Goal: Obtain resource: Download file/media

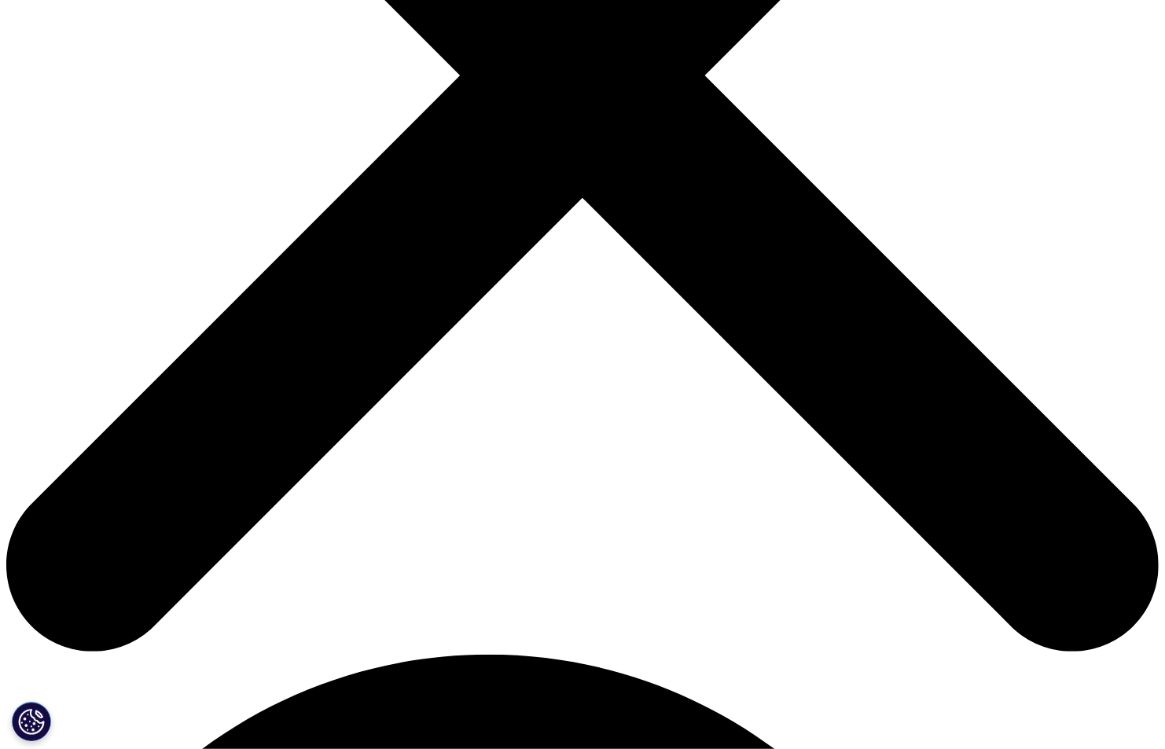
scroll to position [393, 0]
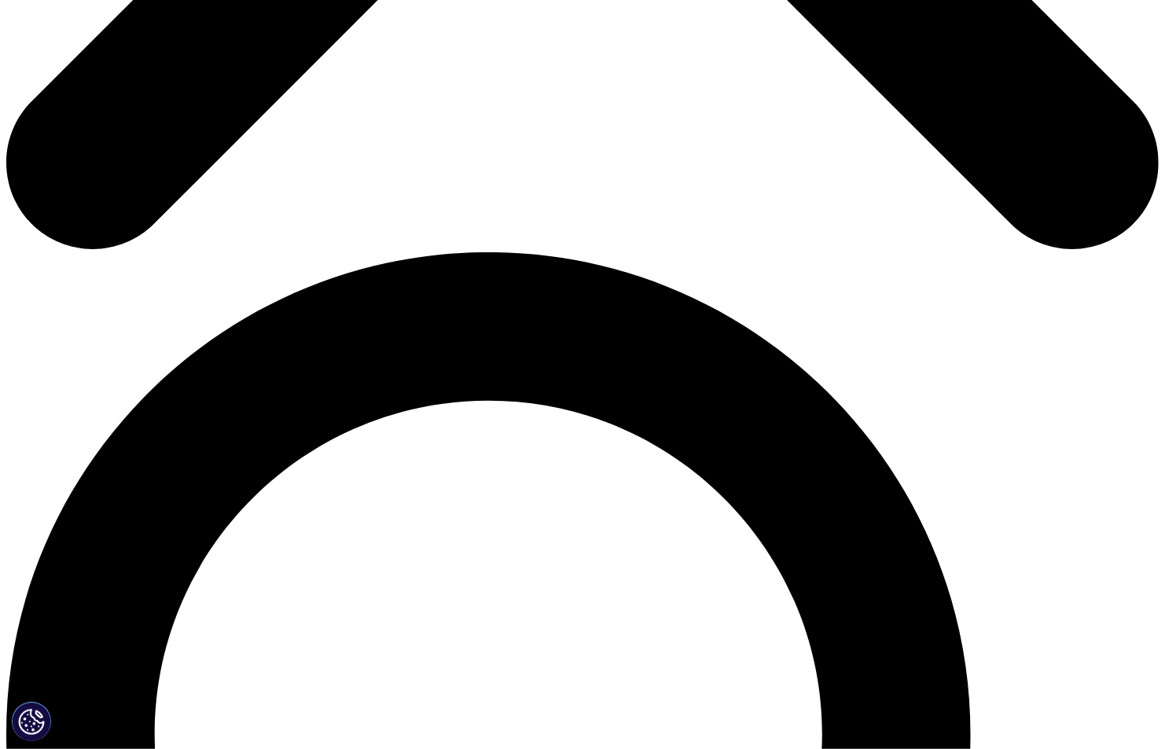
scroll to position [1047, 0]
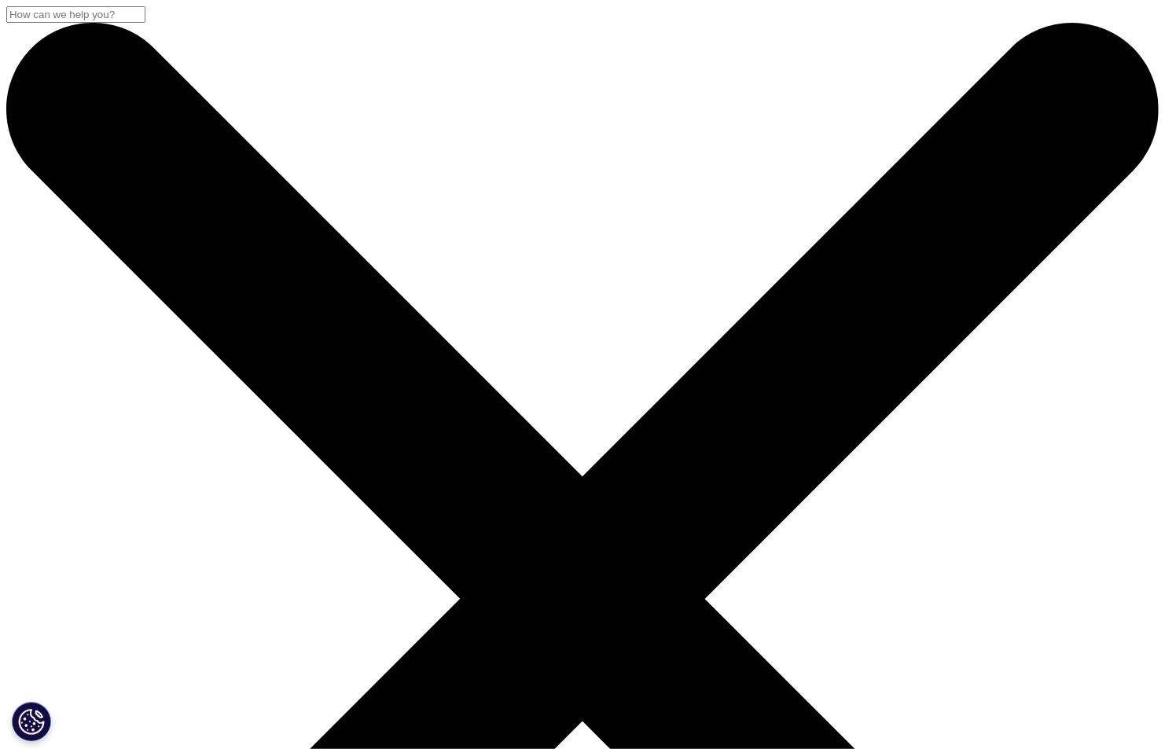
drag, startPoint x: 132, startPoint y: 208, endPoint x: 281, endPoint y: 336, distance: 196.7
copy div "Understanding the Use of Medicines in the U.S. 2025"
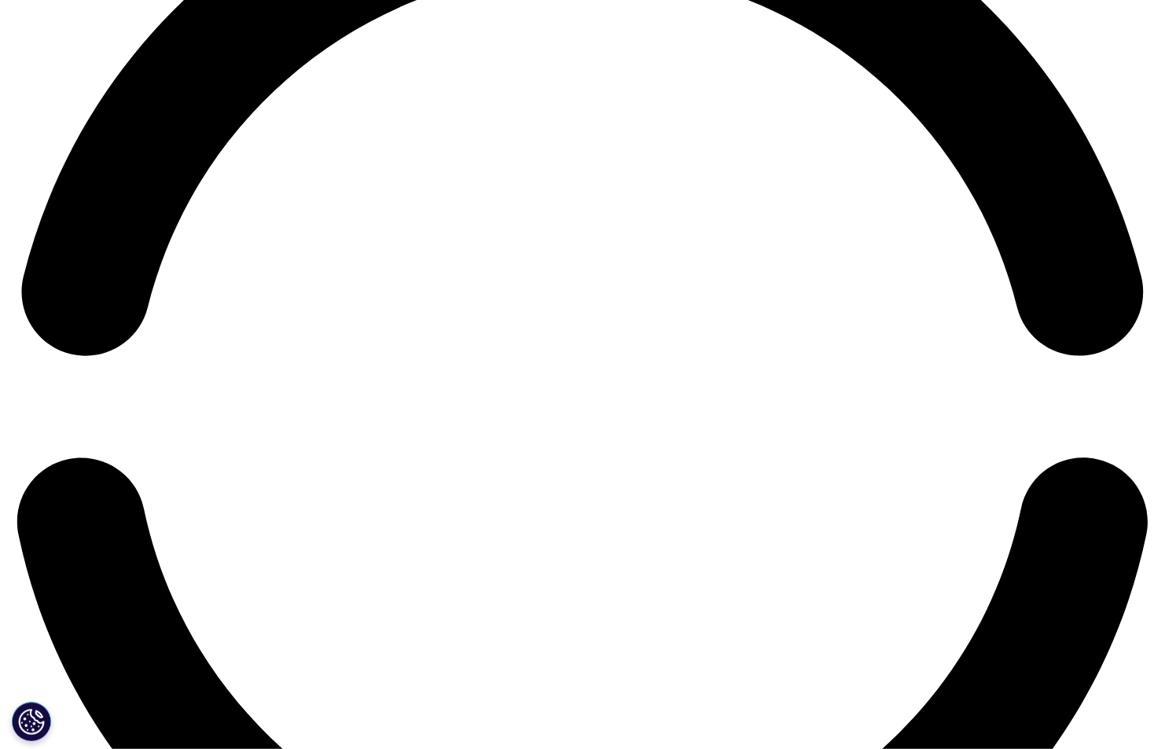
scroll to position [2488, 0]
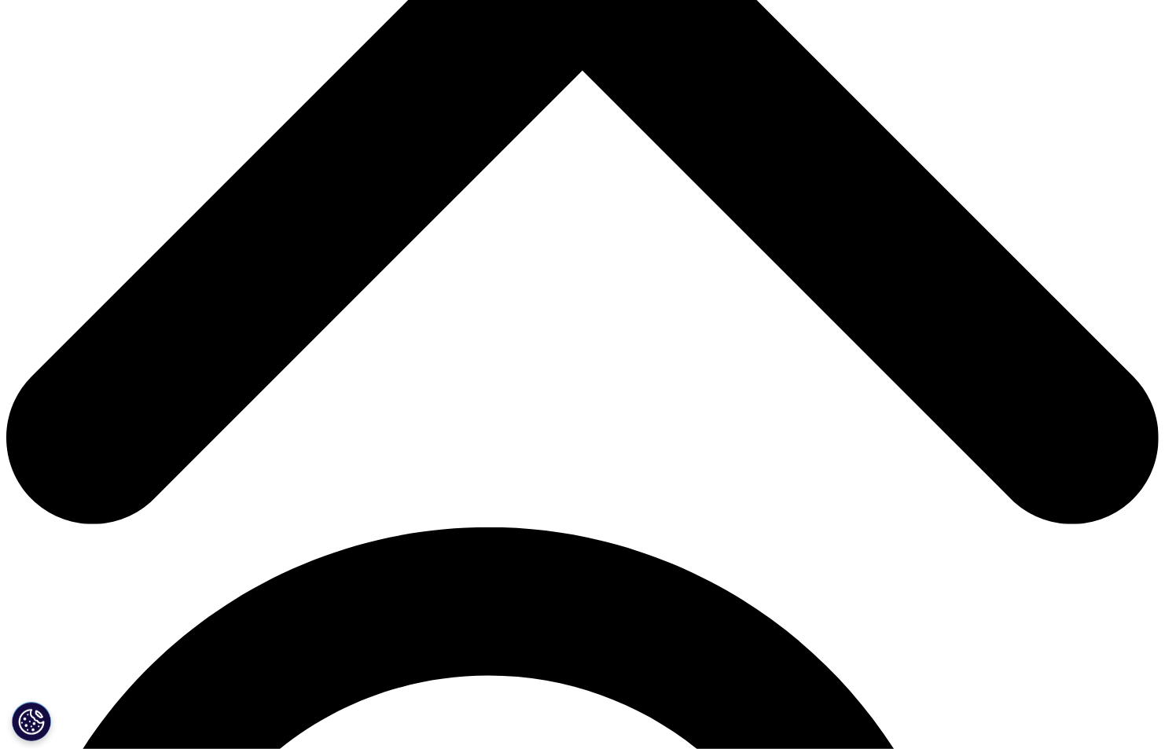
scroll to position [681, 0]
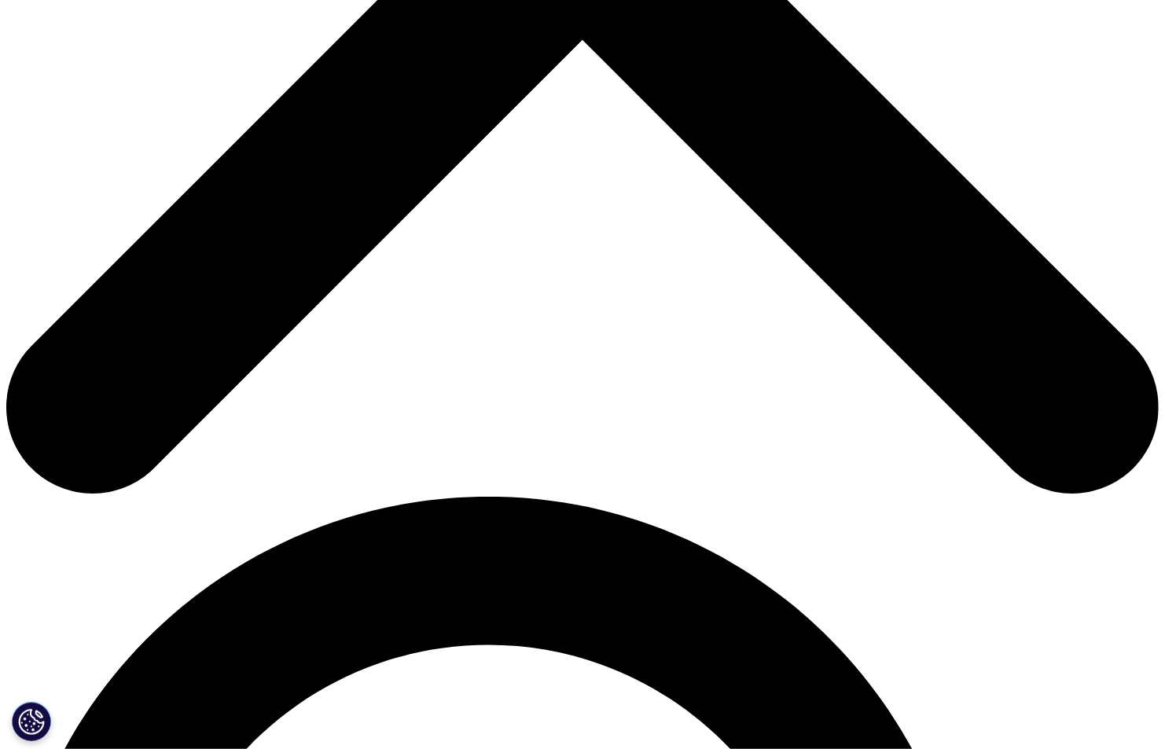
type input "Songyuan"
type input "Teng"
type input "[EMAIL_ADDRESS][DOMAIN_NAME]"
select select "[GEOGRAPHIC_DATA]"
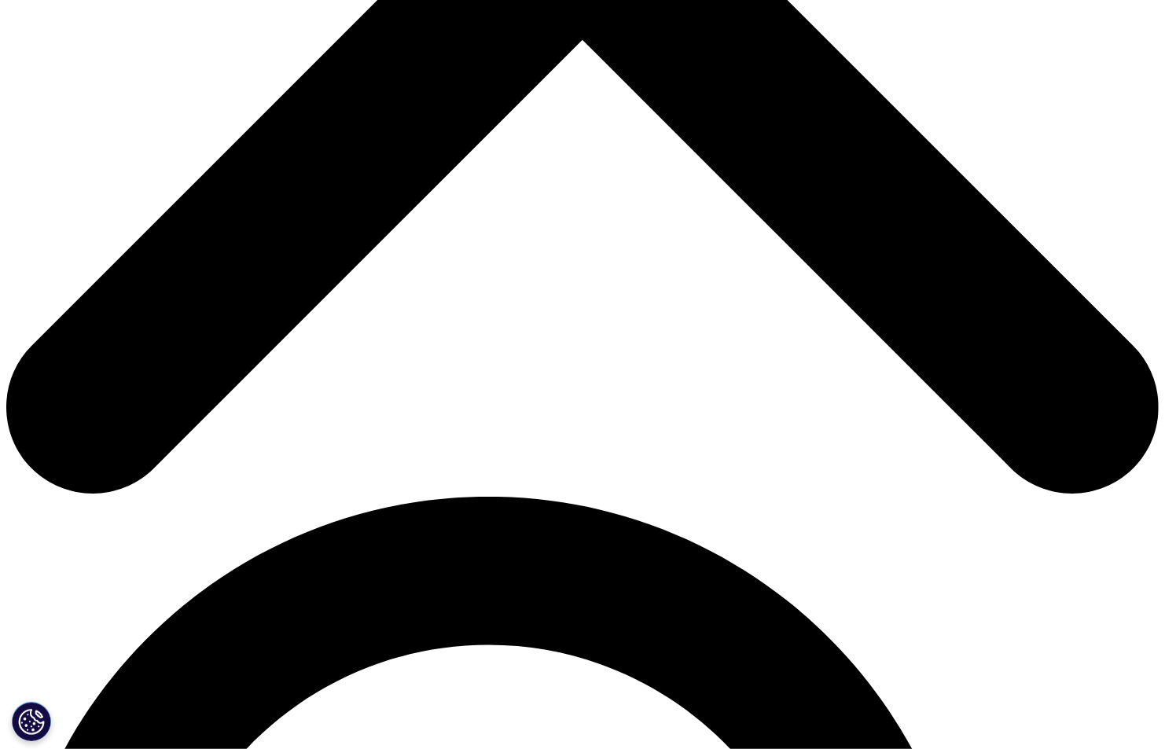
type input "a"
type input "phd"
type input "[GEOGRAPHIC_DATA]"
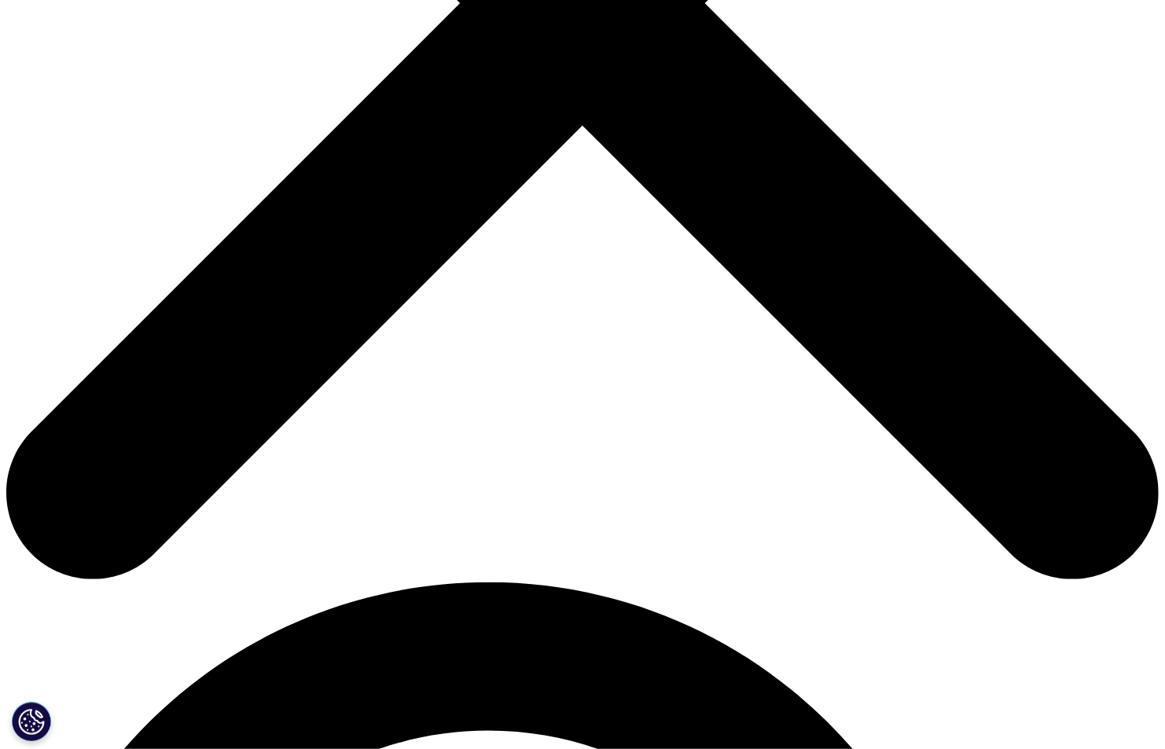
scroll to position [507, 0]
